Goal: Find specific page/section

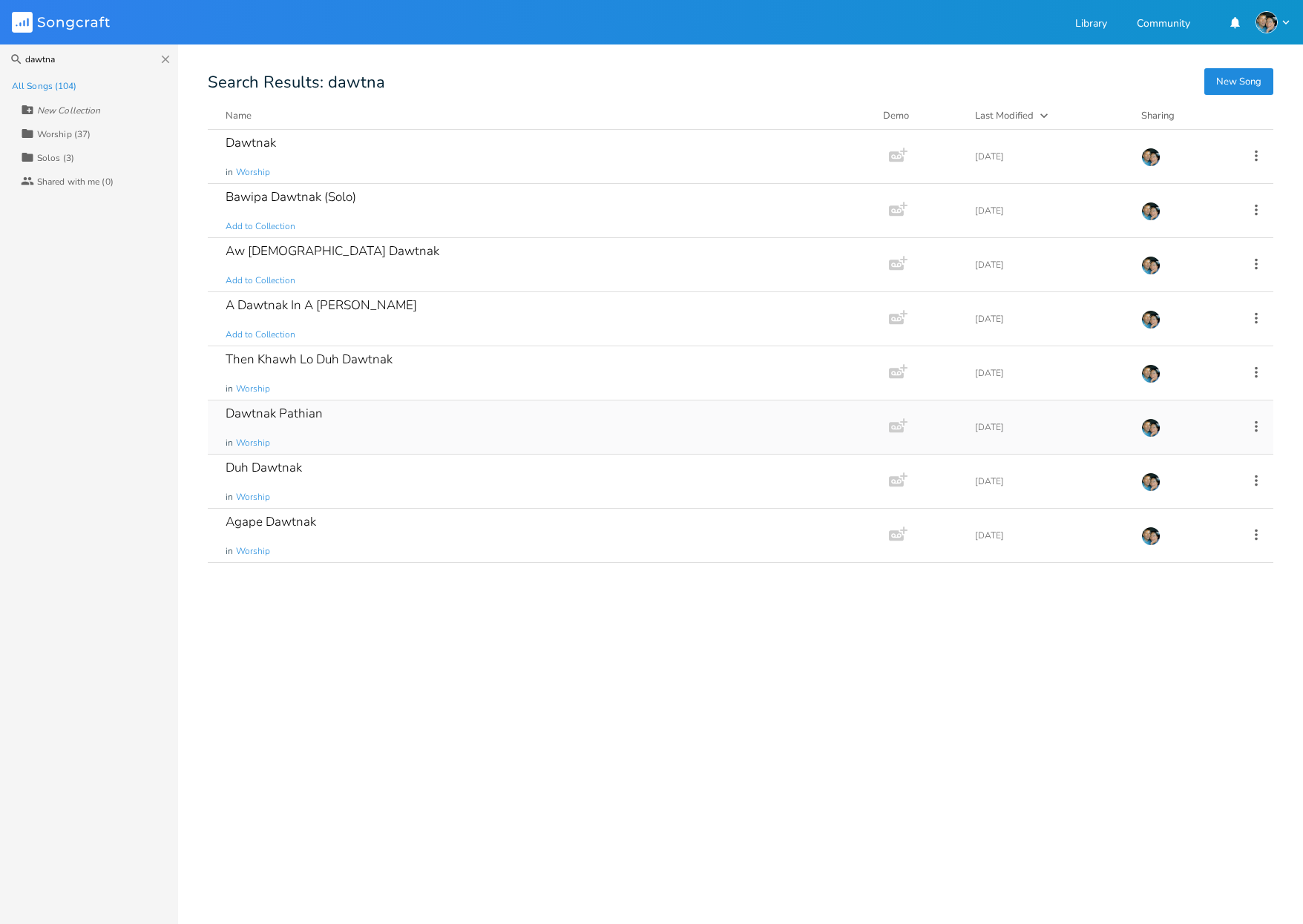
type input "dawtna"
click at [303, 432] on div "Dawtnak Pathian in Worship" at bounding box center [545, 427] width 640 height 53
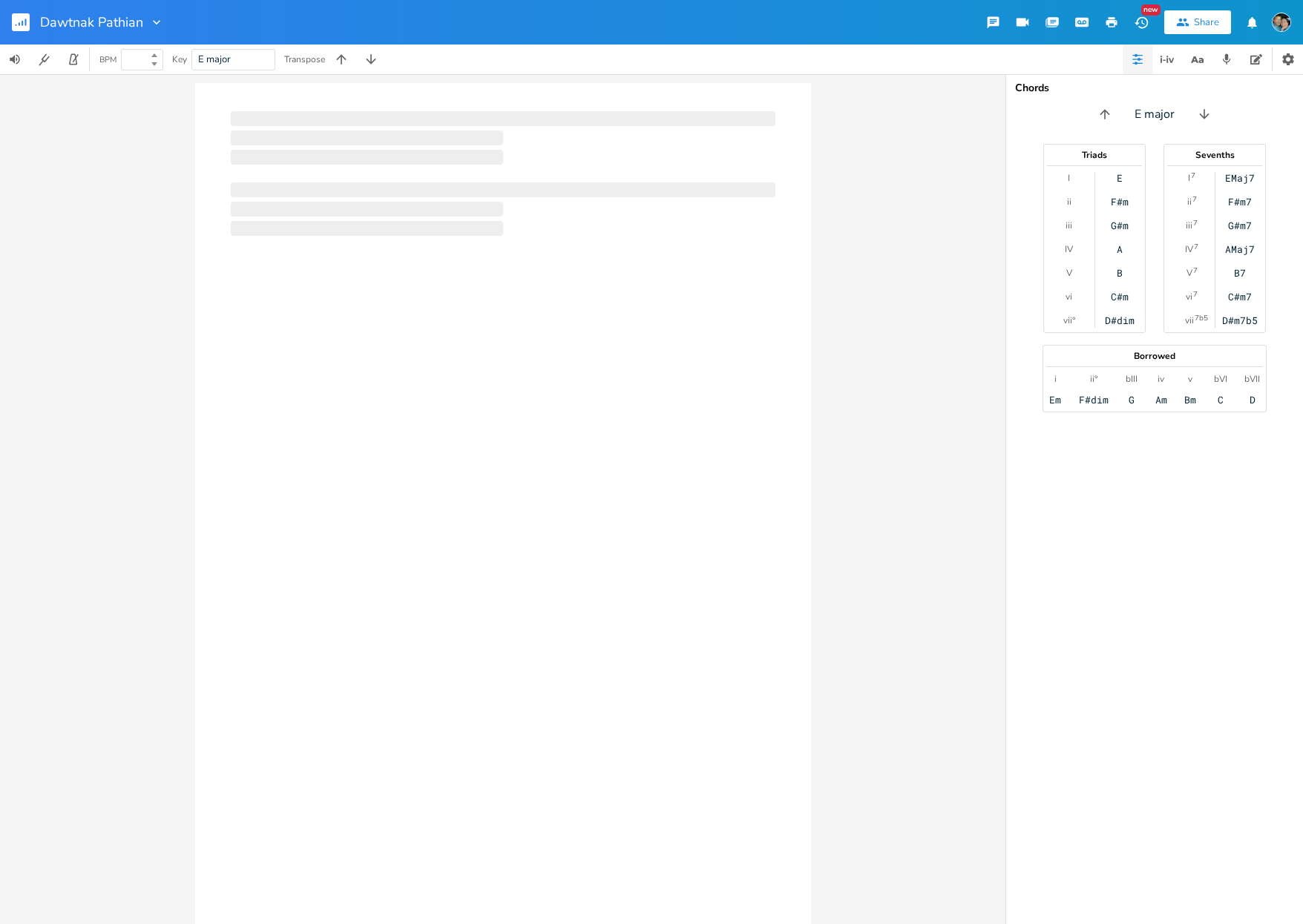
type input "90"
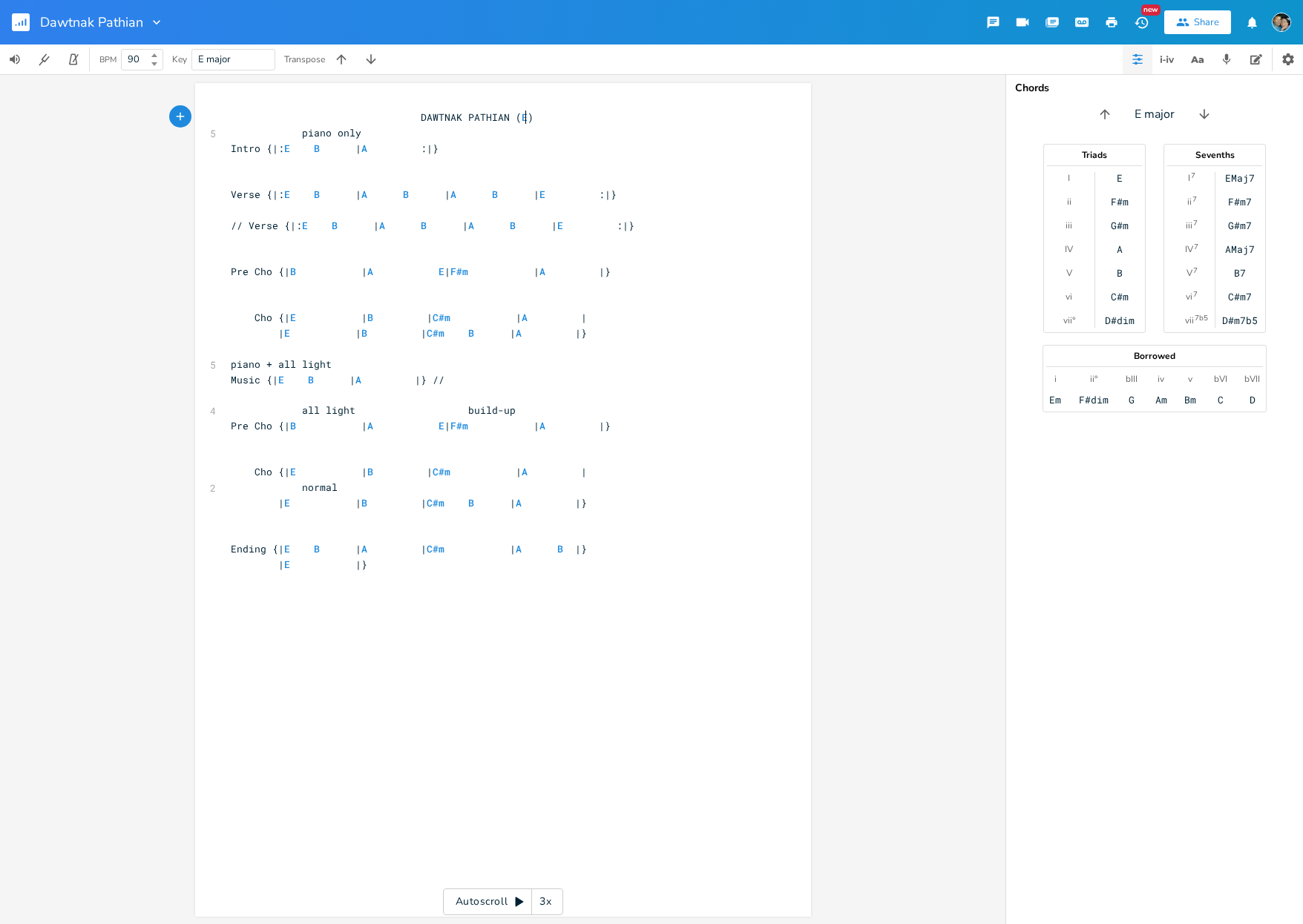
scroll to position [0, 1]
click at [350, 649] on div "xxxxxxxxxx DAWTNAK PATHIAN ( E ) 5 piano only Intro {|: E B | A :|} ​ Verse {|:…" at bounding box center [515, 514] width 573 height 814
click at [11, 27] on div "Dawtnak Pathian" at bounding box center [81, 22] width 164 height 44
click at [20, 26] on rect "button" at bounding box center [20, 22] width 18 height 18
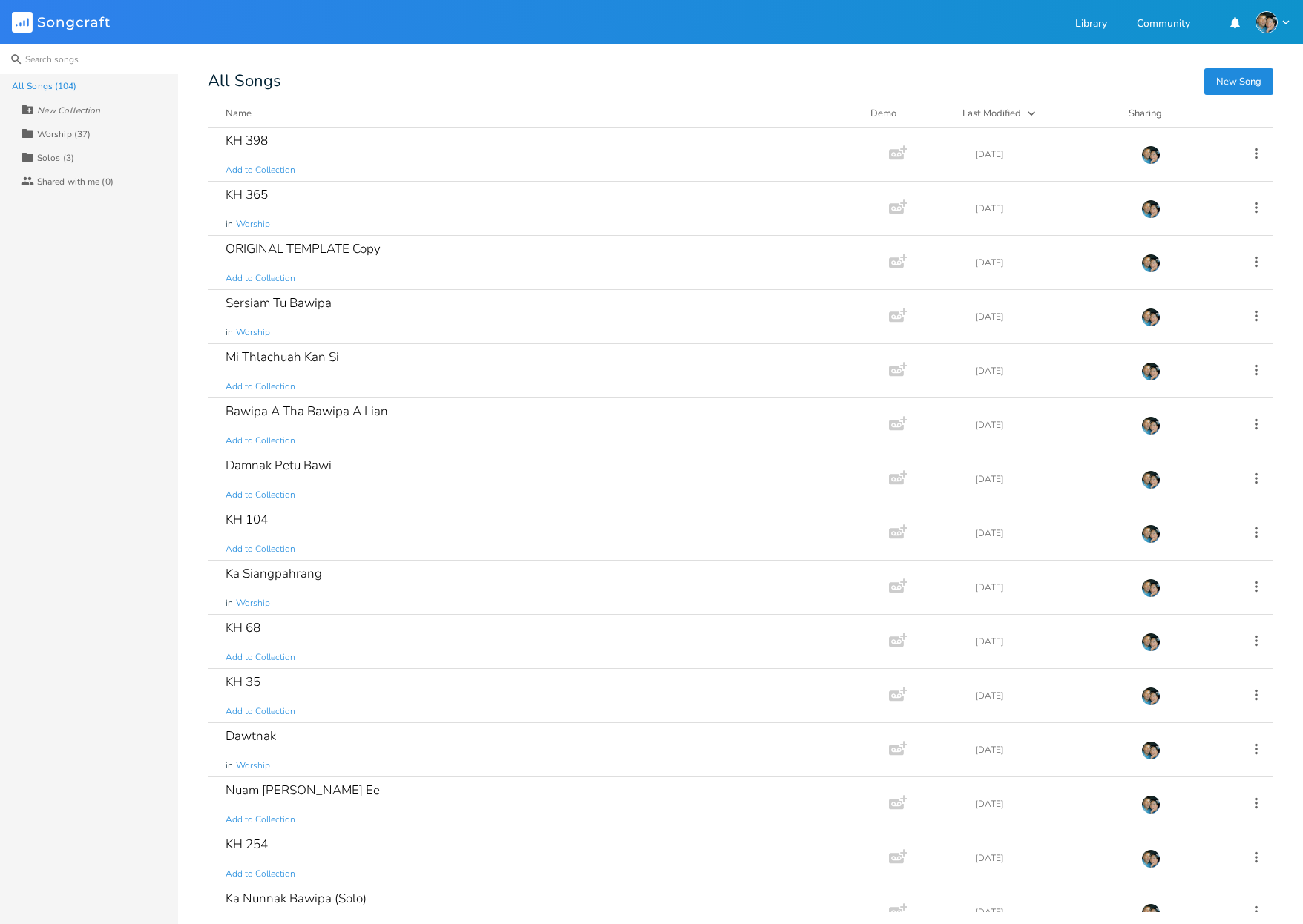
click at [83, 66] on input at bounding box center [88, 59] width 178 height 30
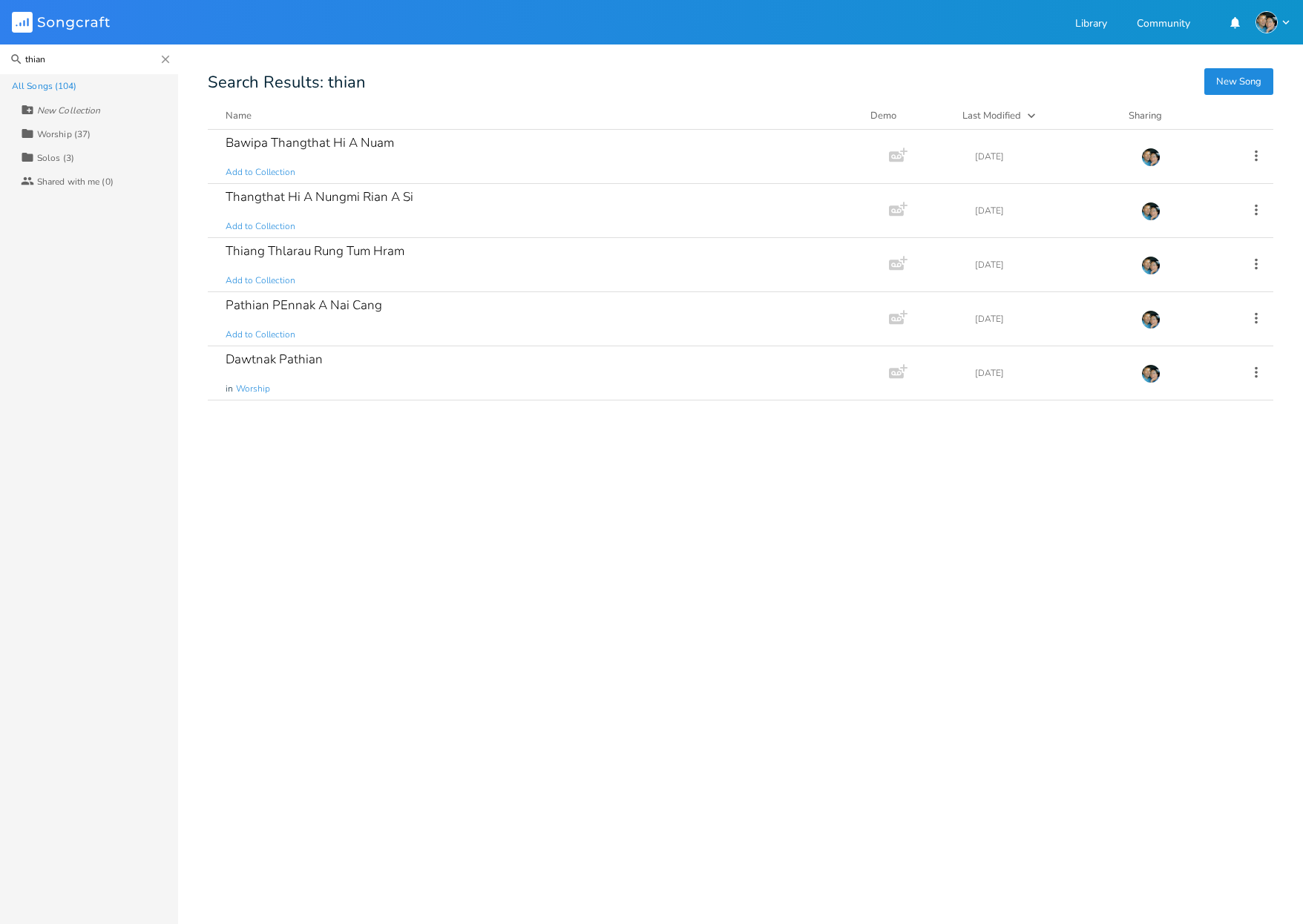
type input "thian"
click at [166, 55] on icon "Close" at bounding box center [165, 59] width 13 height 13
type input "35"
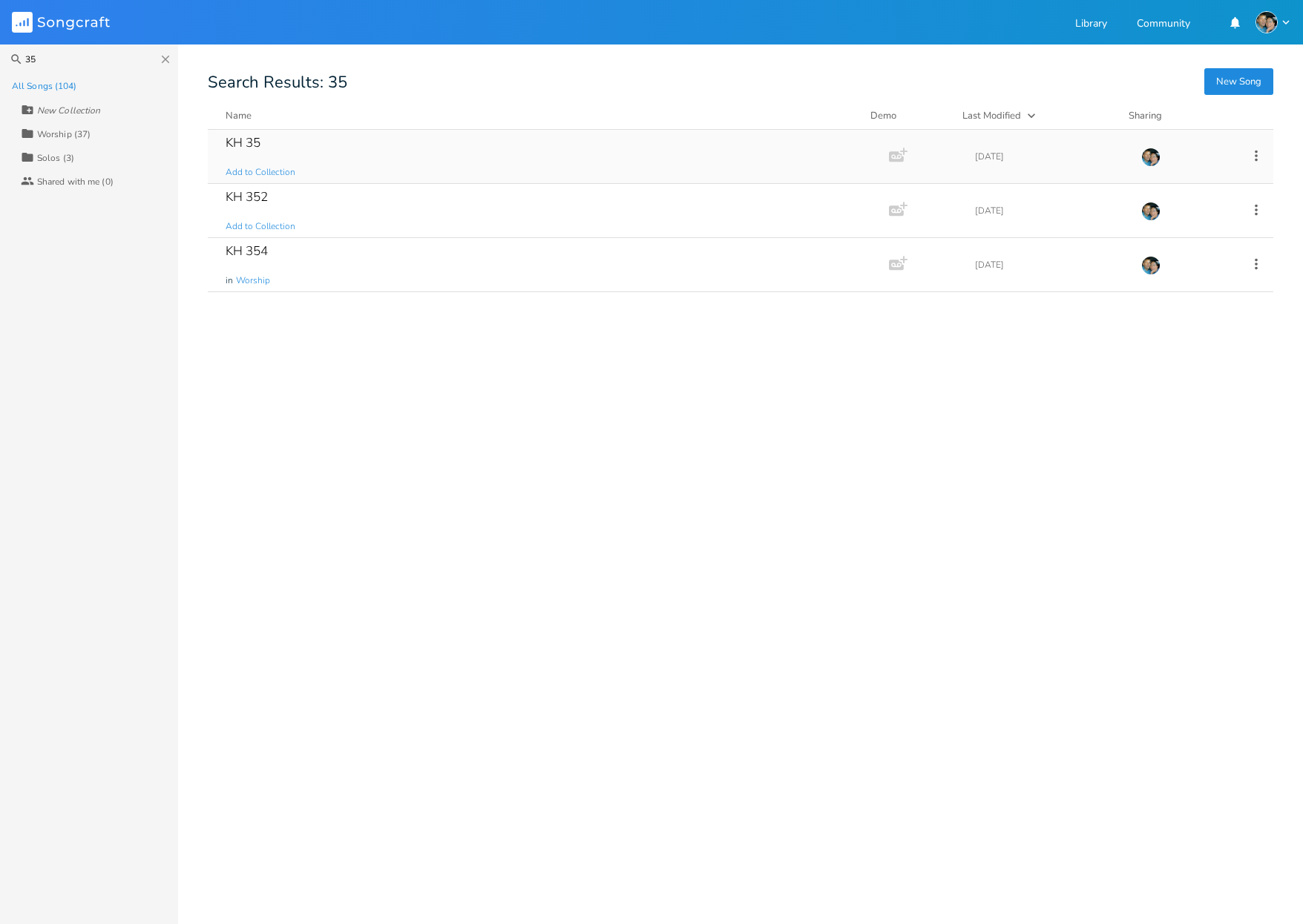
click at [248, 144] on div "KH 35" at bounding box center [242, 142] width 34 height 12
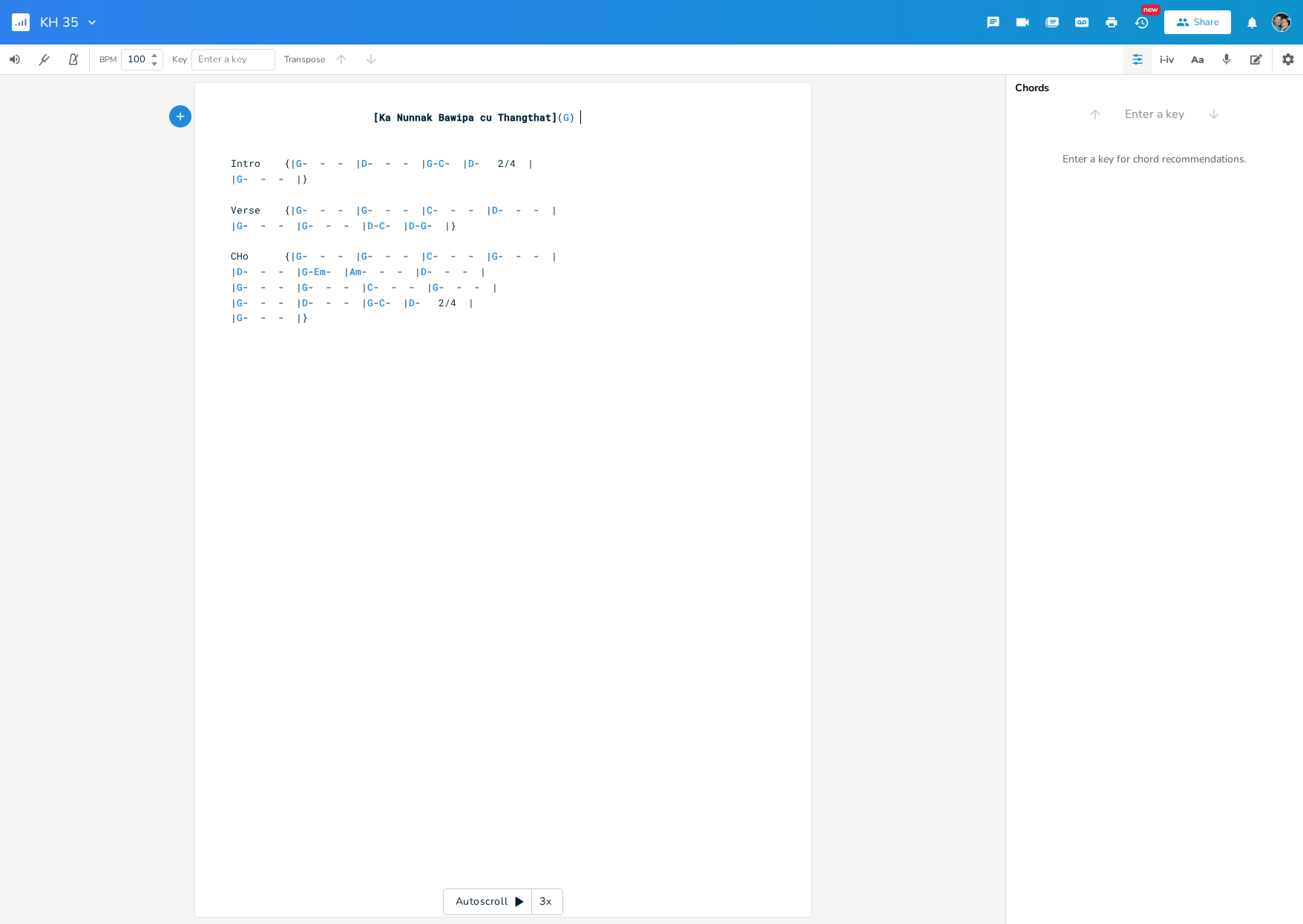
scroll to position [0, 1]
click at [21, 20] on rect "button" at bounding box center [20, 22] width 18 height 18
